Goal: Find contact information: Obtain details needed to contact an individual or organization

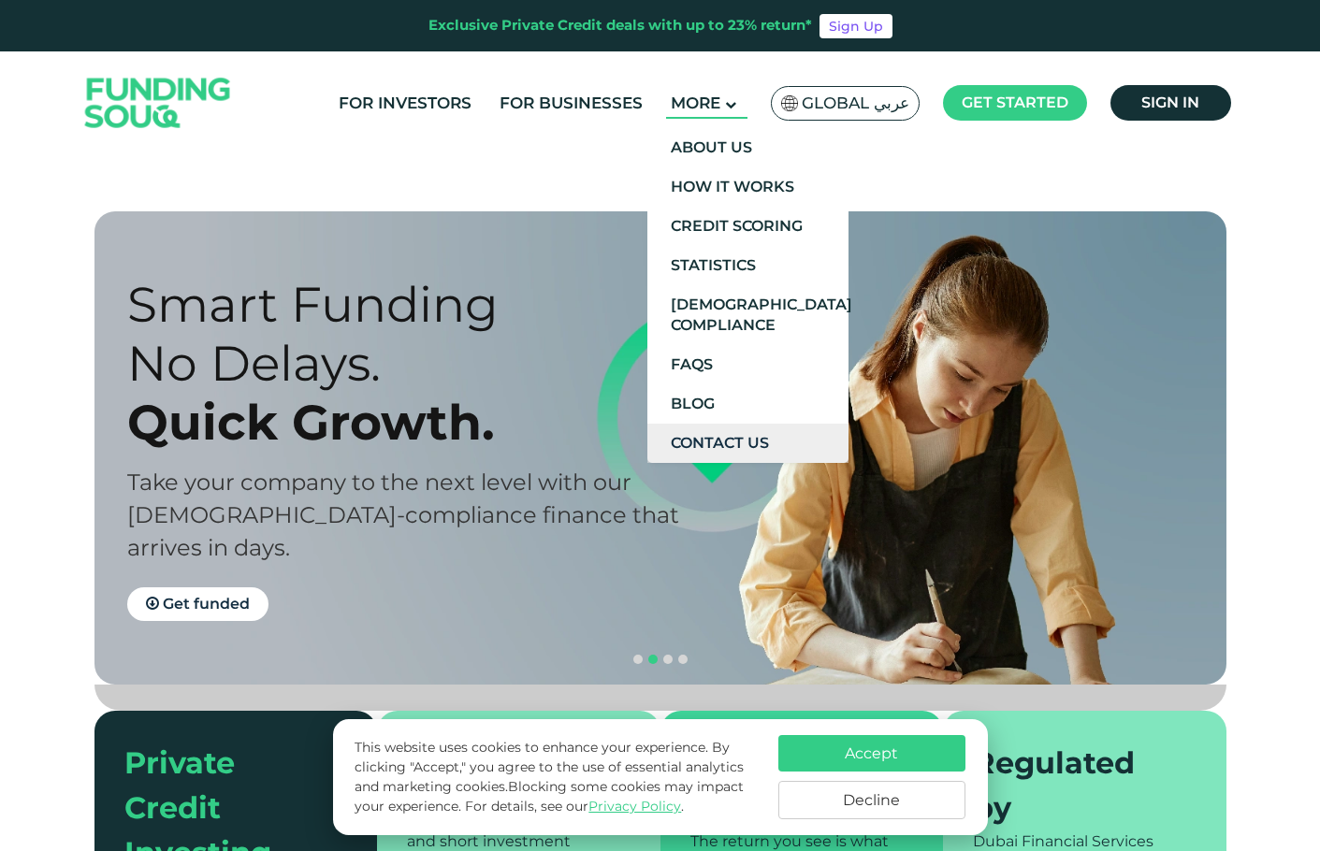
click at [725, 448] on link "Contact Us" at bounding box center [747, 443] width 201 height 39
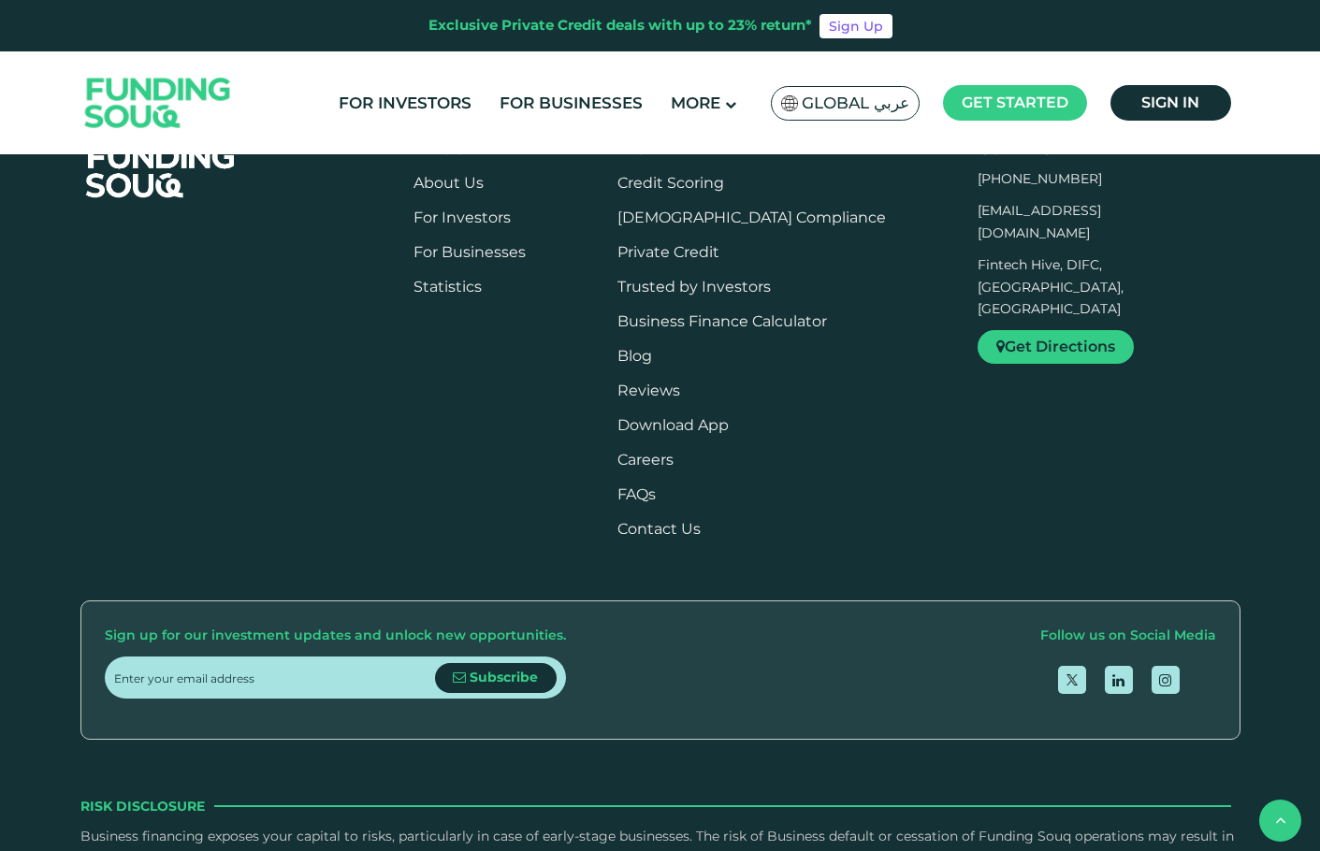
scroll to position [1590, 0]
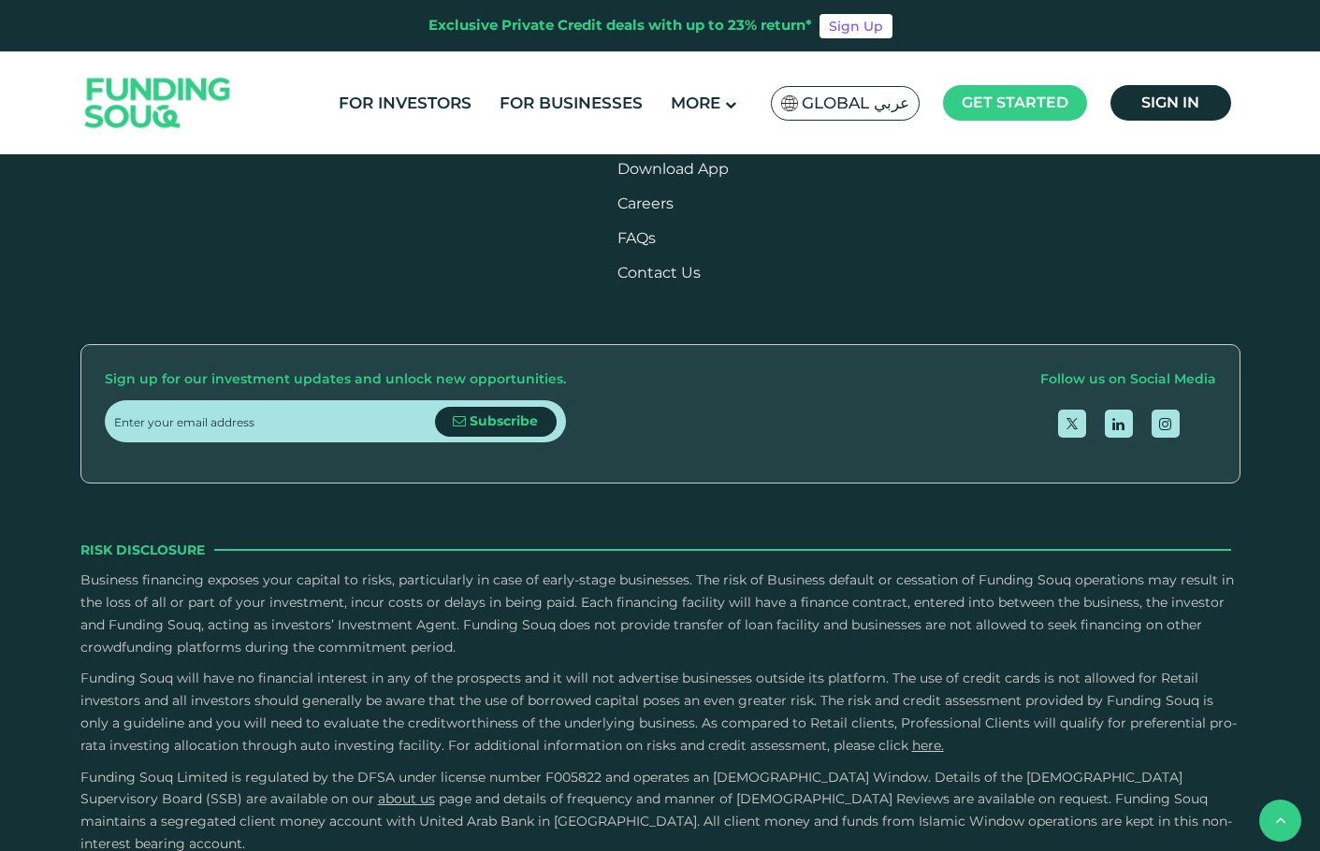
click at [974, 570] on p "Business financing exposes your capital to risks, particularly in case of early…" at bounding box center [660, 614] width 1160 height 89
drag, startPoint x: 972, startPoint y: 490, endPoint x: 1065, endPoint y: 500, distance: 94.1
click at [1065, 570] on p "Business financing exposes your capital to risks, particularly in case of early…" at bounding box center [660, 614] width 1160 height 89
copy p "Funding Souq"
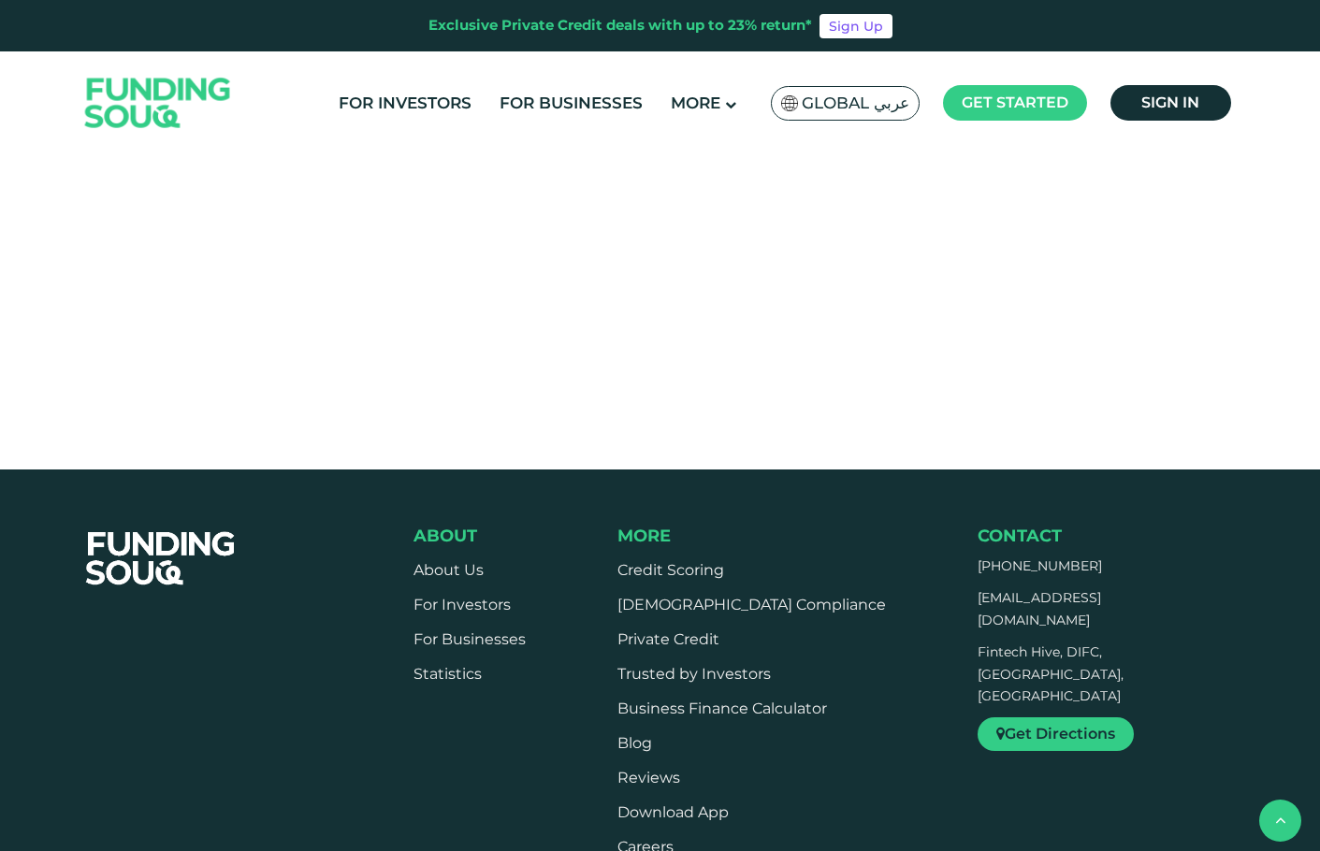
scroll to position [935, 0]
